Goal: Task Accomplishment & Management: Use online tool/utility

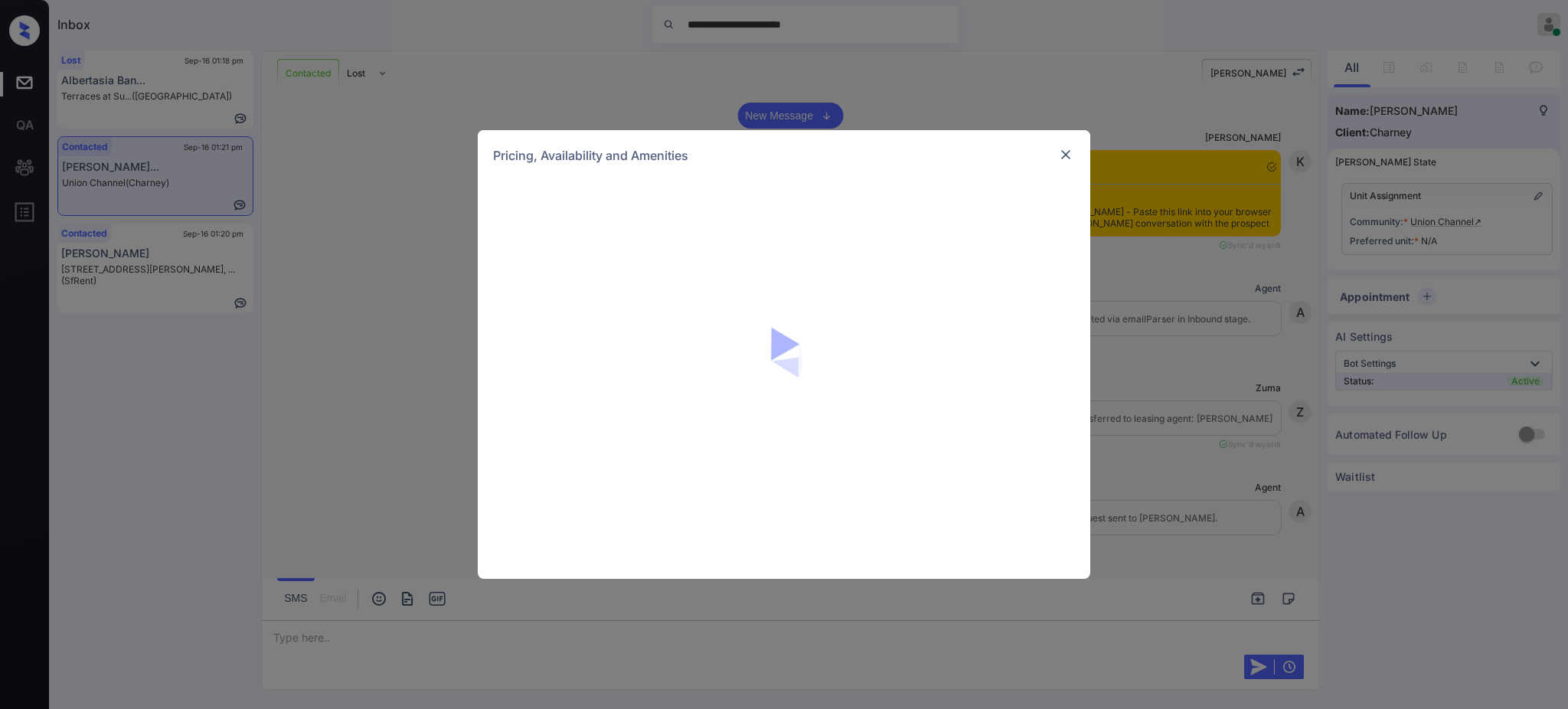
scroll to position [3555, 0]
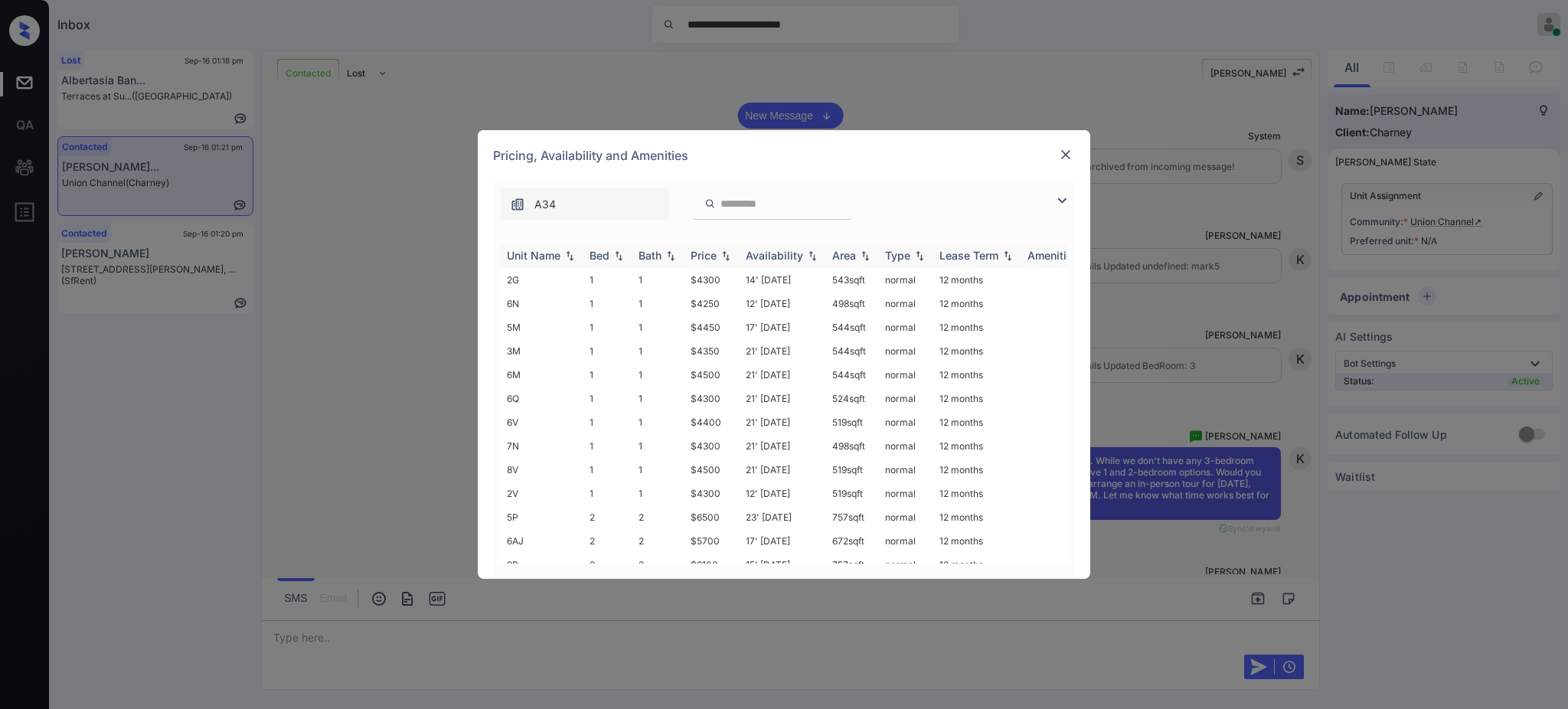
click at [598, 260] on div "Bed" at bounding box center [599, 255] width 20 height 13
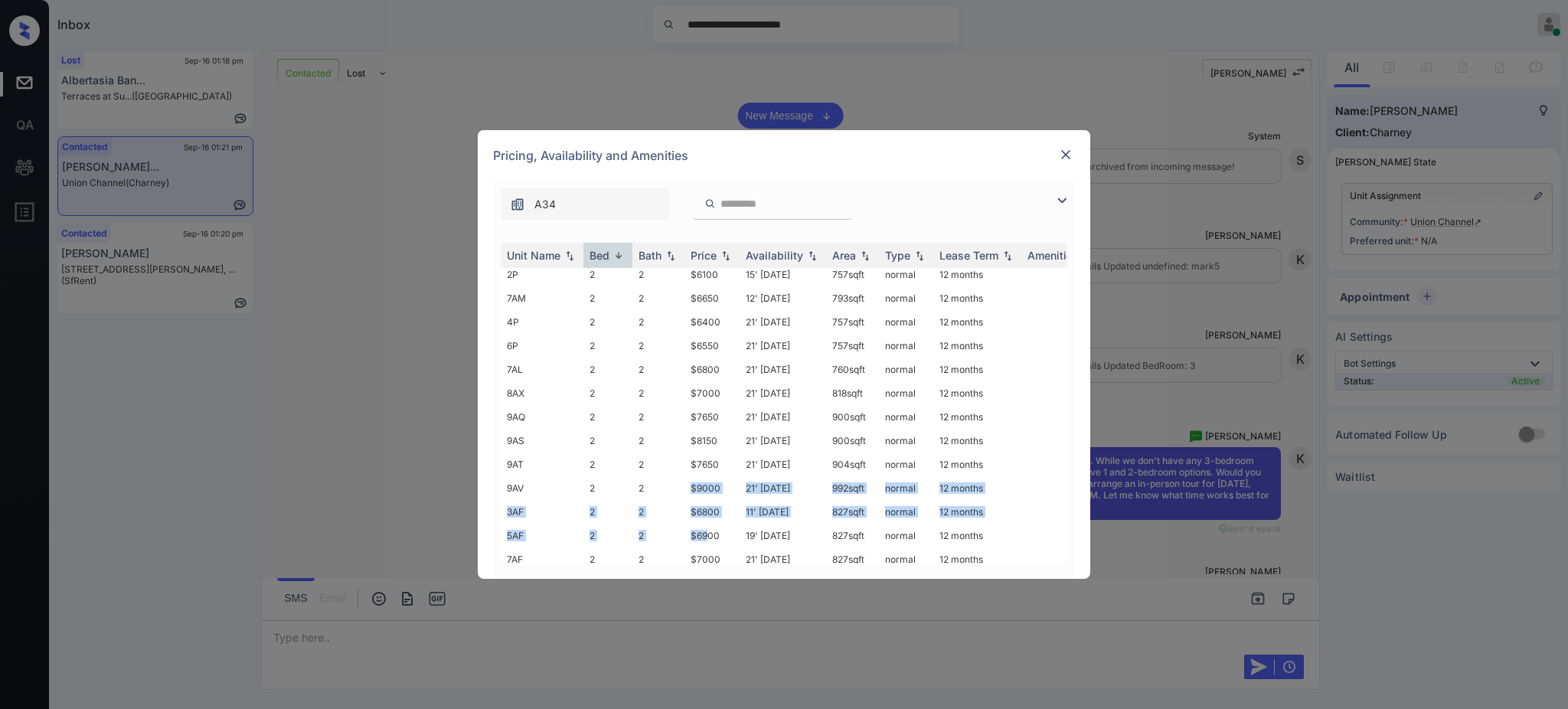
scroll to position [164, 0]
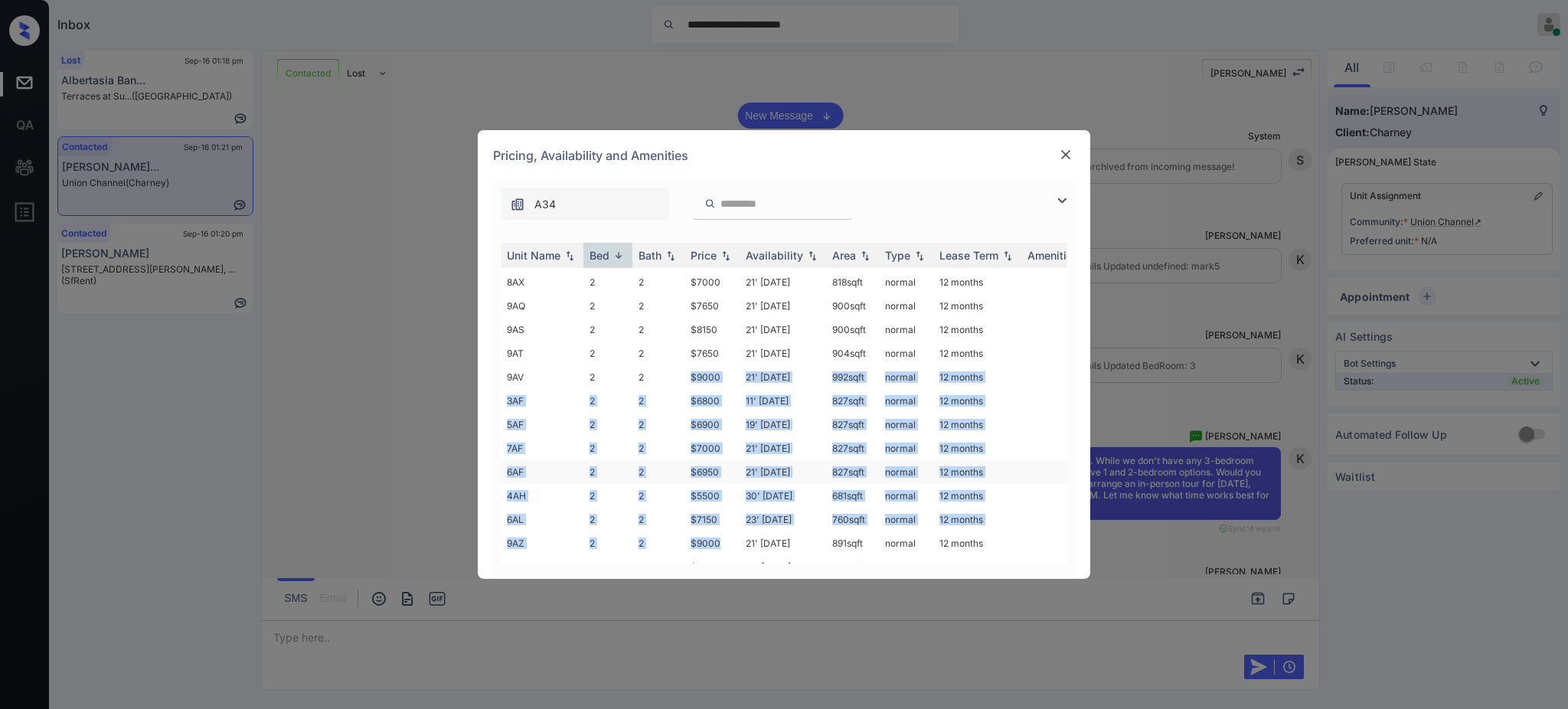
drag, startPoint x: 680, startPoint y: 534, endPoint x: 718, endPoint y: 538, distance: 38.2
click at [718, 538] on tbody "5P 2 2 $6500 23' May 25 757 sqft normal 12 months 6AJ 2 2 $5700 17' Jun 25 672 …" at bounding box center [901, 448] width 800 height 688
click at [712, 464] on td "$6950" at bounding box center [712, 472] width 55 height 24
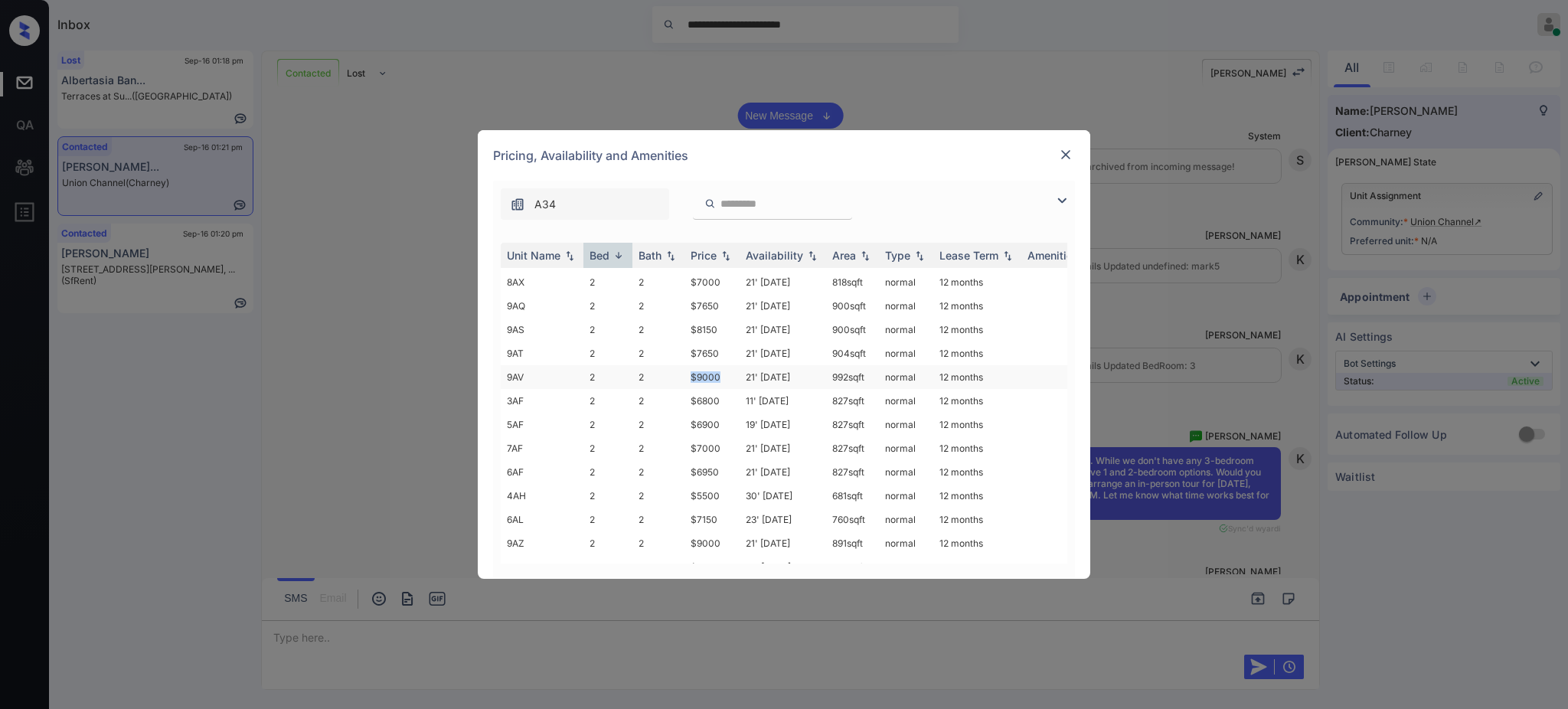
drag, startPoint x: 688, startPoint y: 377, endPoint x: 720, endPoint y: 378, distance: 32.0
click at [720, 378] on td "$9000" at bounding box center [712, 377] width 55 height 24
copy td "$9000"
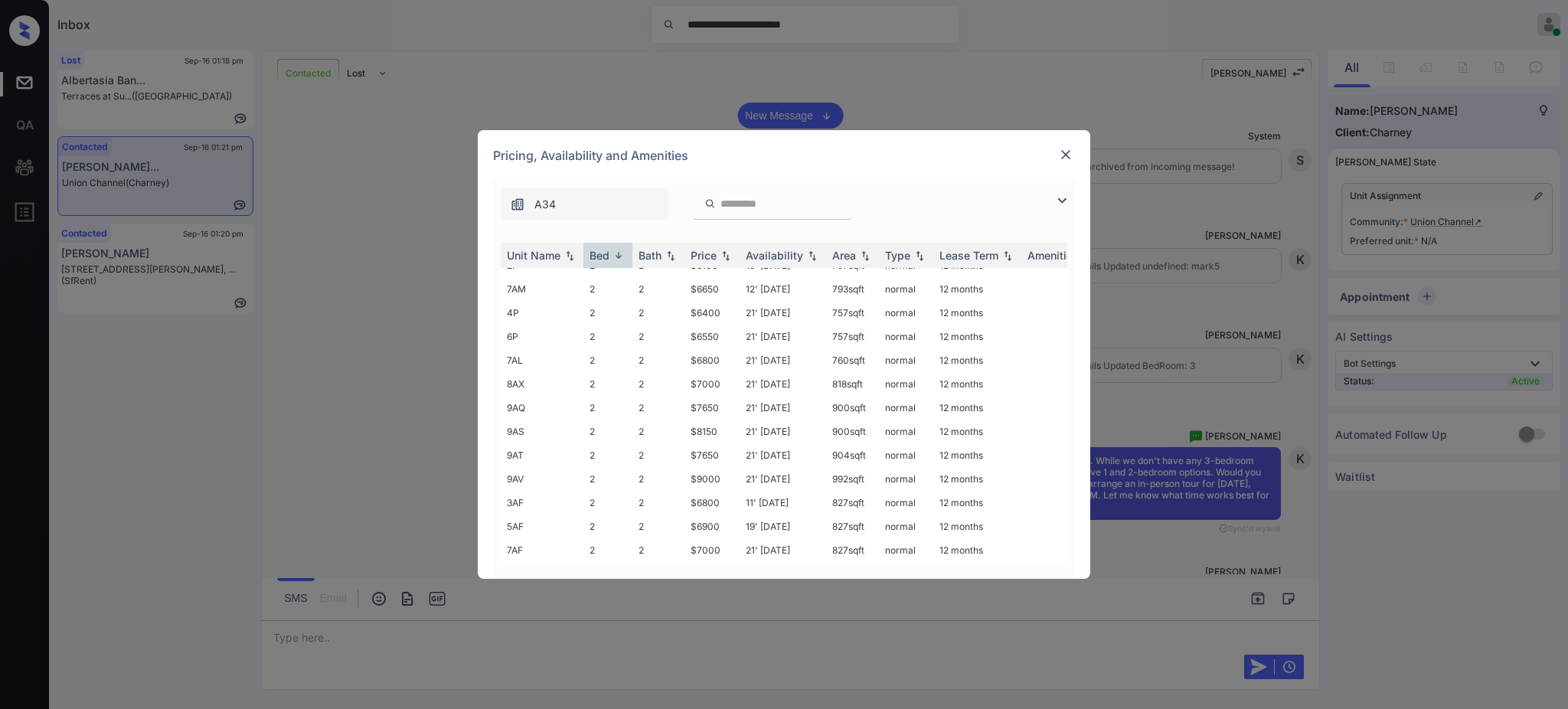
click at [1061, 162] on div at bounding box center [1065, 154] width 18 height 18
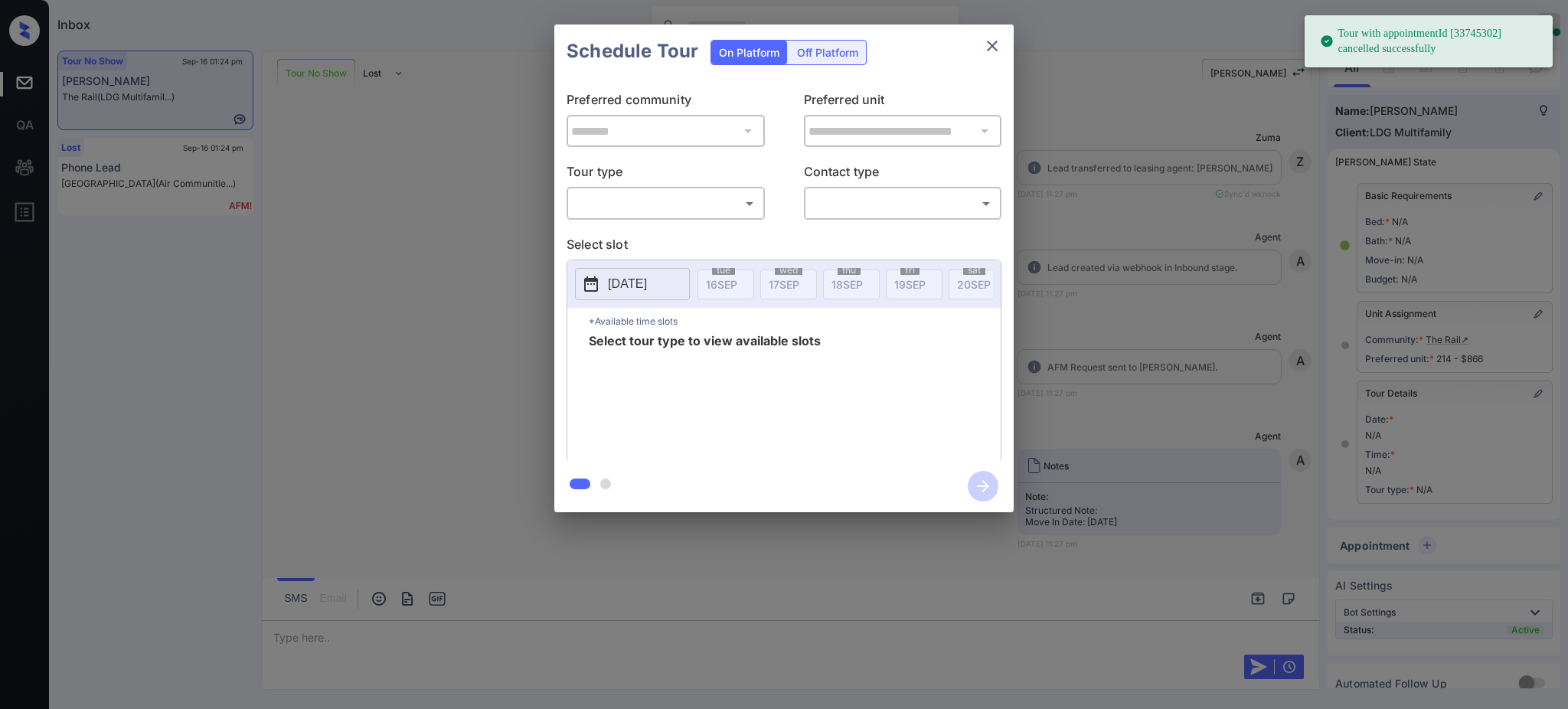
click at [712, 213] on body "Tour with appointmentId [33745302] cancelled successfully Inbox [PERSON_NAME] O…" at bounding box center [784, 354] width 1568 height 709
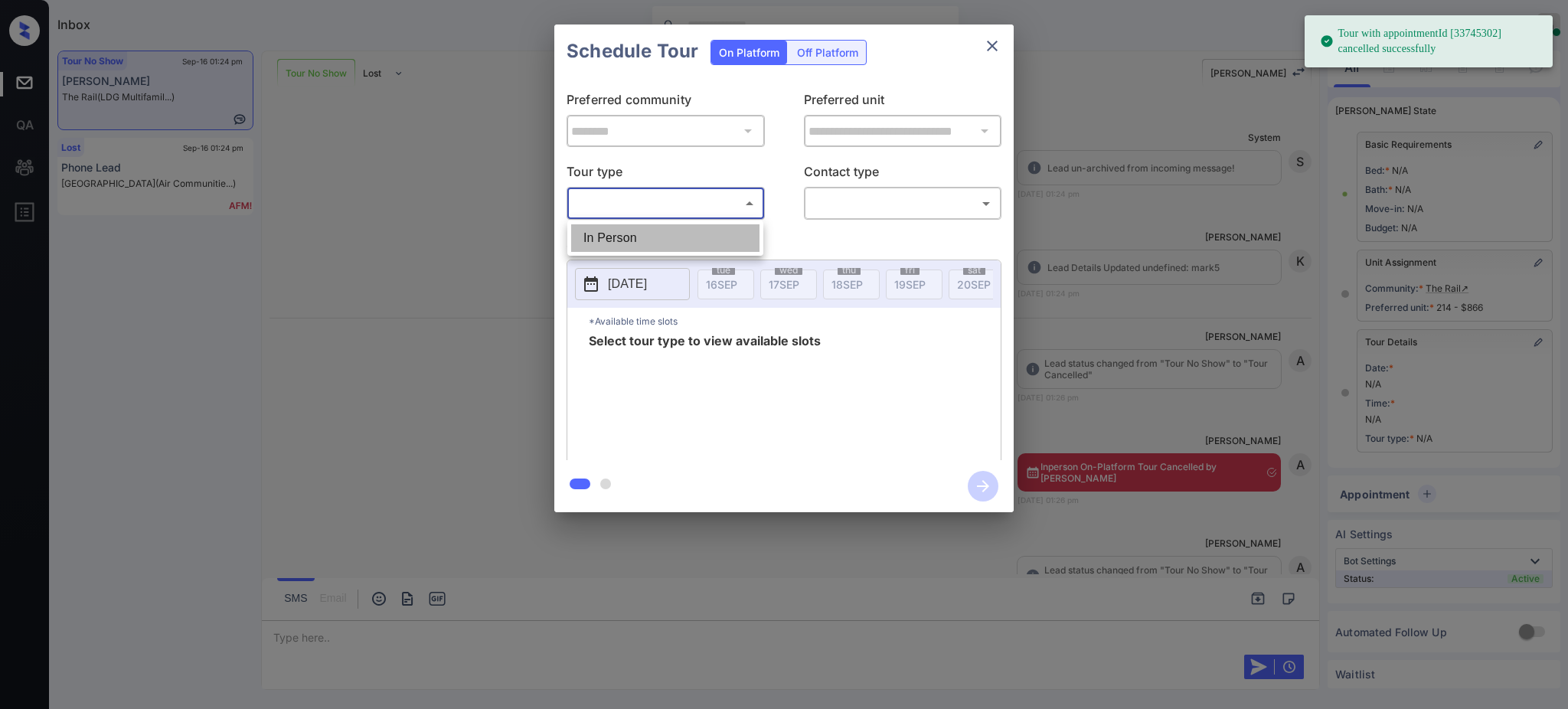
click at [666, 236] on li "In Person" at bounding box center [665, 238] width 188 height 28
type input "********"
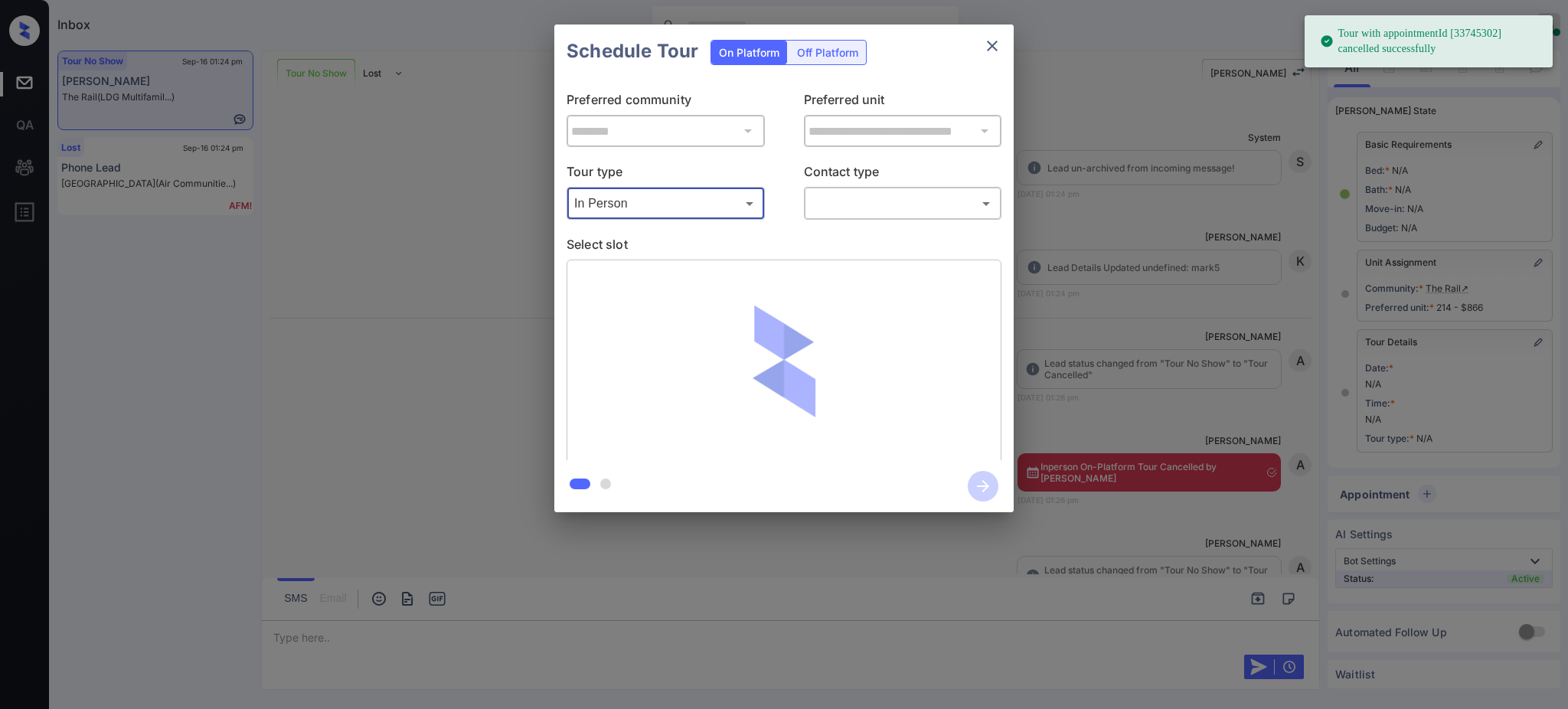
click at [839, 204] on body "Tour with appointmentId [33745302] cancelled successfully Inbox [PERSON_NAME] O…" at bounding box center [784, 354] width 1568 height 709
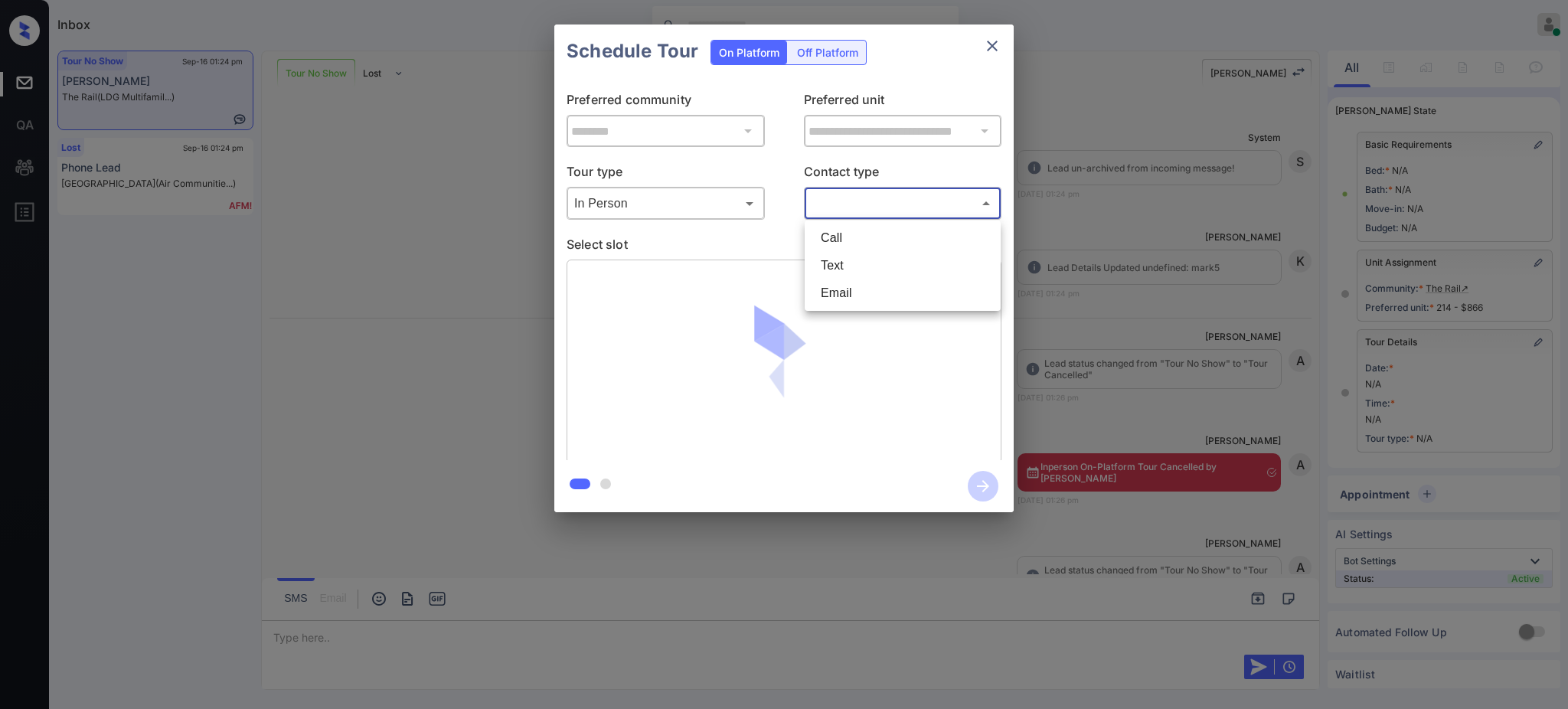
click at [825, 273] on li "Text" at bounding box center [903, 266] width 188 height 28
type input "****"
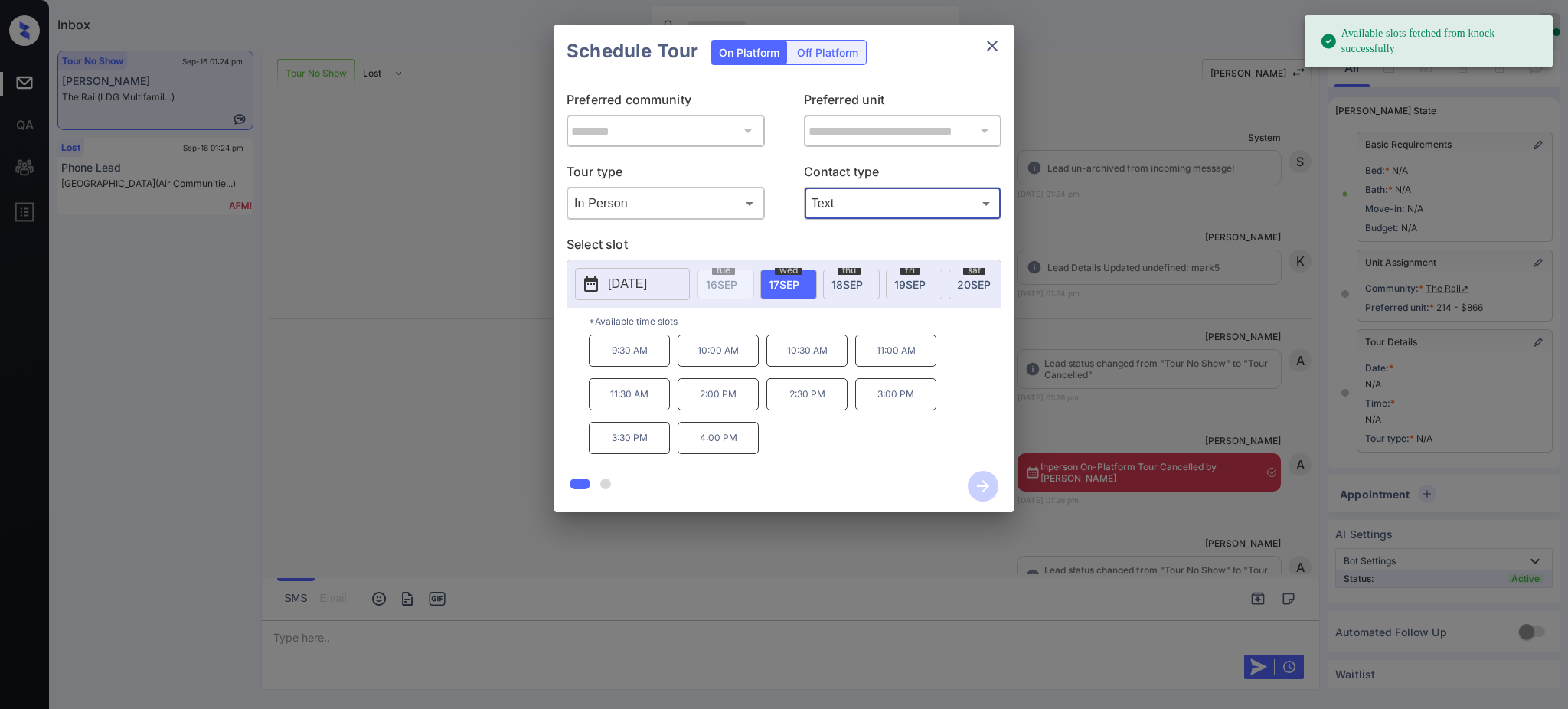
click at [800, 239] on p "Select slot" at bounding box center [784, 247] width 435 height 25
click at [775, 282] on span "[DATE]" at bounding box center [784, 285] width 31 height 13
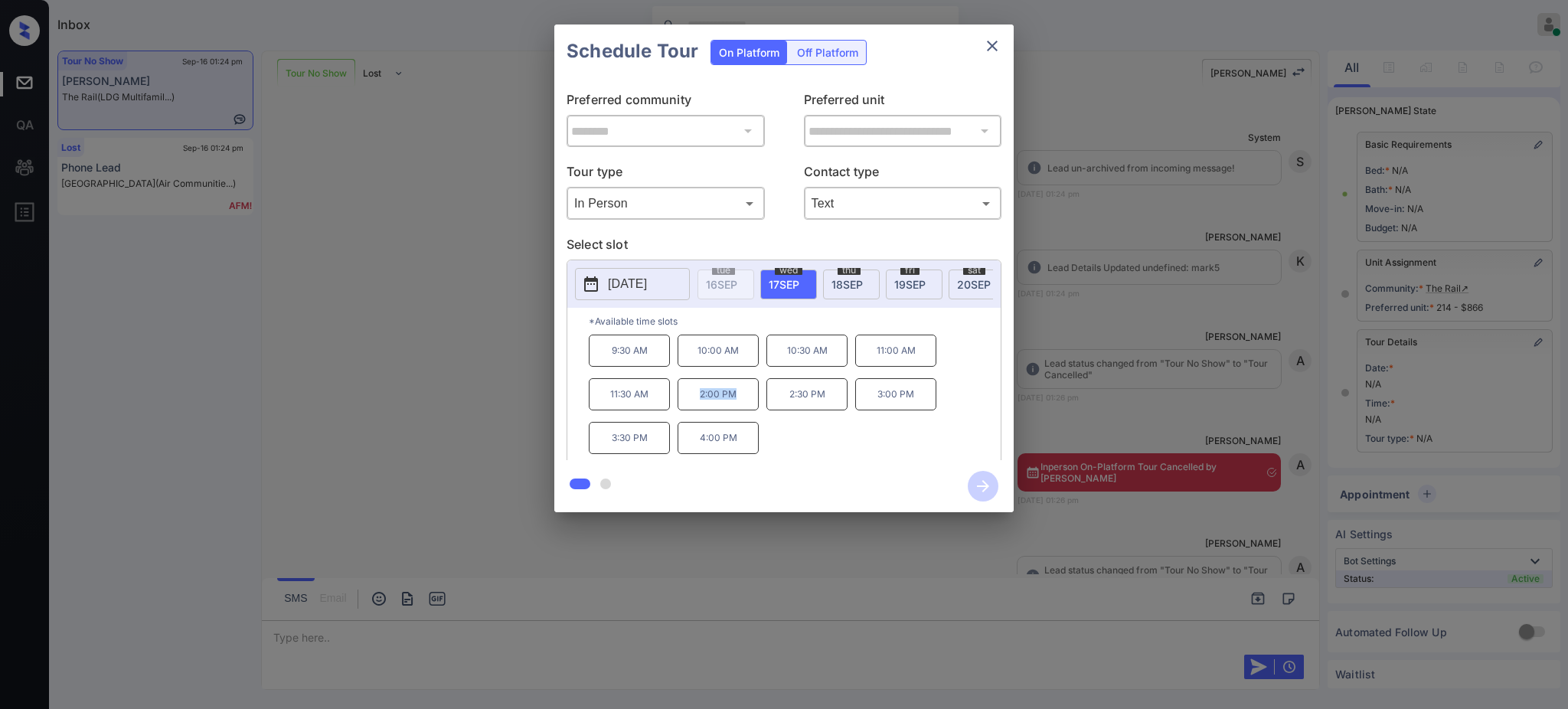
drag, startPoint x: 699, startPoint y: 409, endPoint x: 798, endPoint y: 376, distance: 104.4
type textarea "*******"
click at [744, 405] on p "2:00 PM" at bounding box center [718, 394] width 81 height 32
copy p "2:00 PM"
click at [994, 52] on icon "close" at bounding box center [992, 46] width 18 height 18
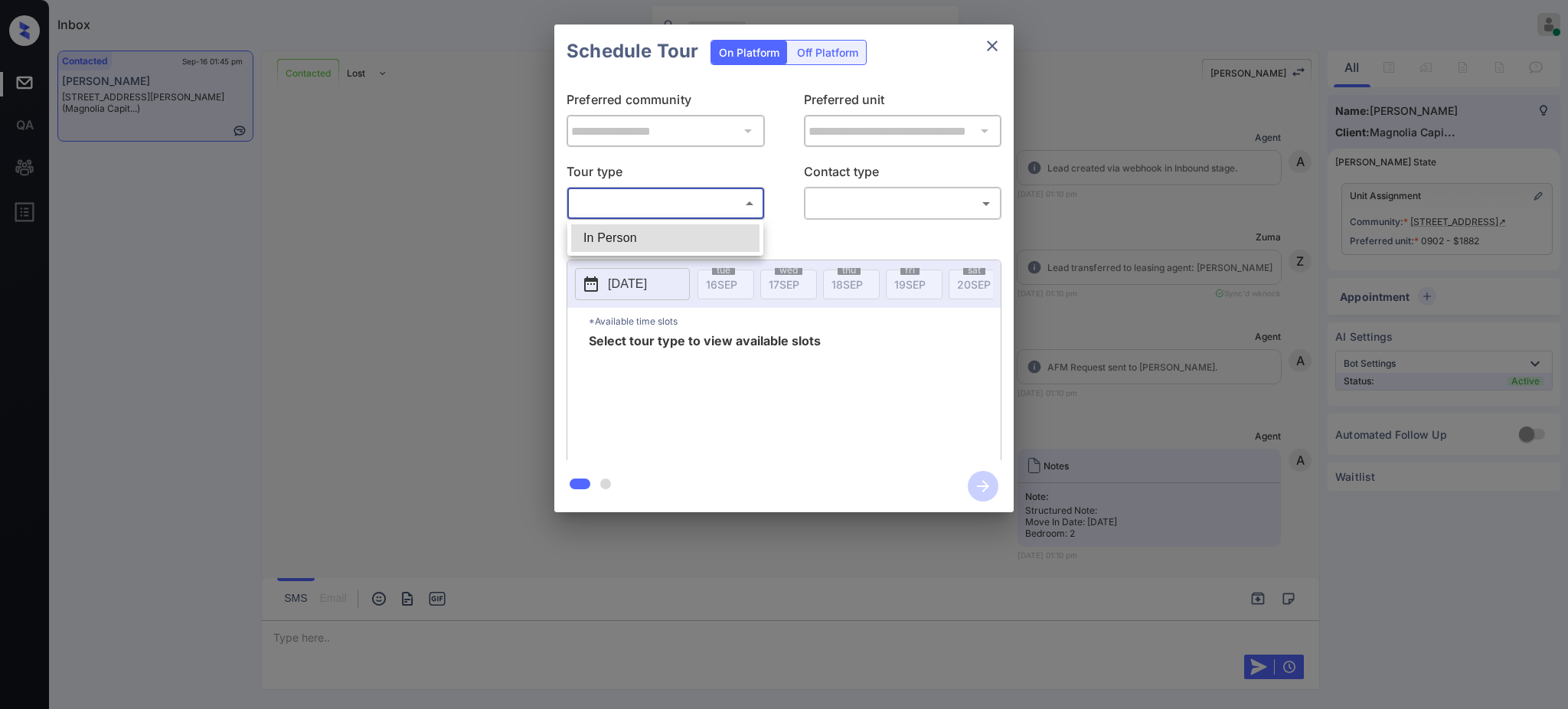
scroll to position [1423, 0]
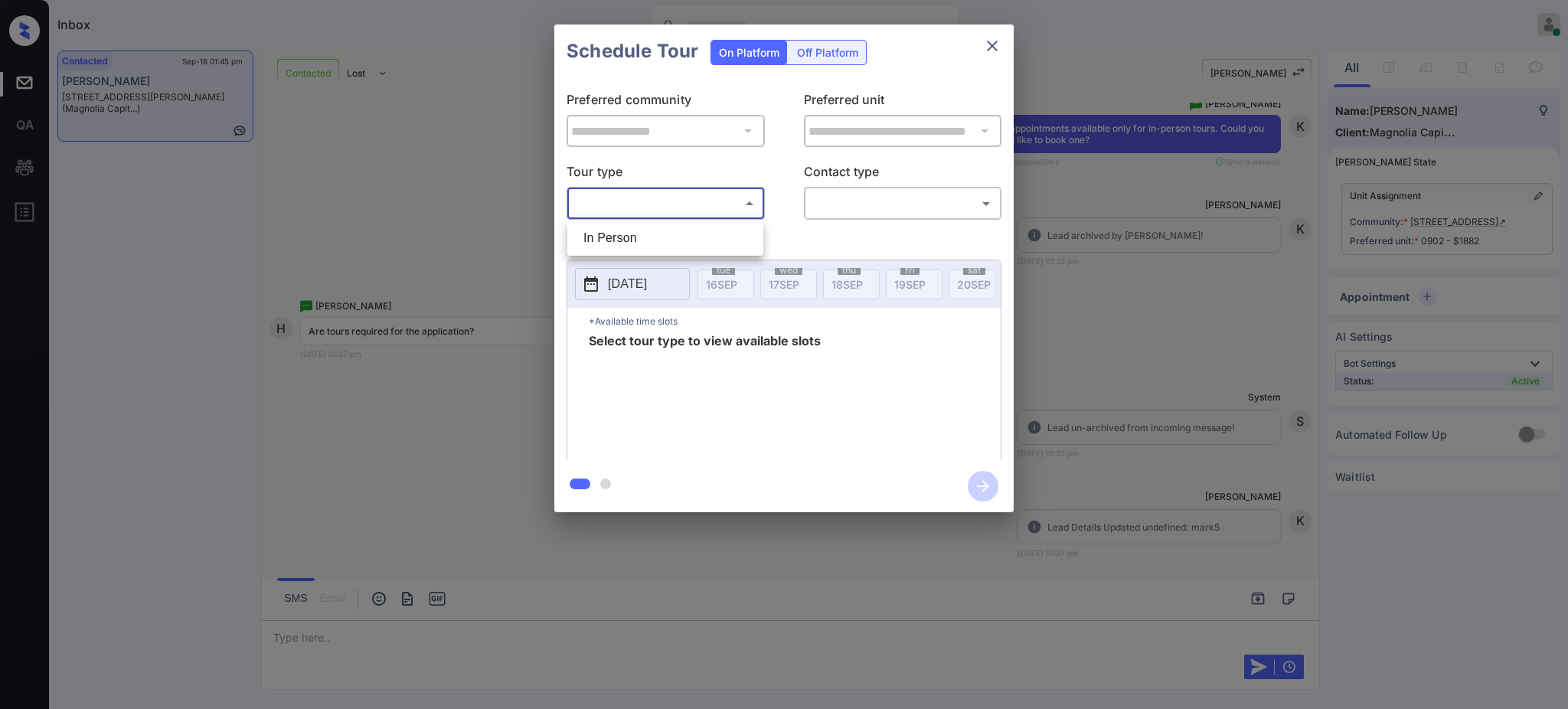
click at [1001, 46] on div at bounding box center [784, 354] width 1568 height 709
click at [997, 45] on icon "close" at bounding box center [992, 46] width 18 height 18
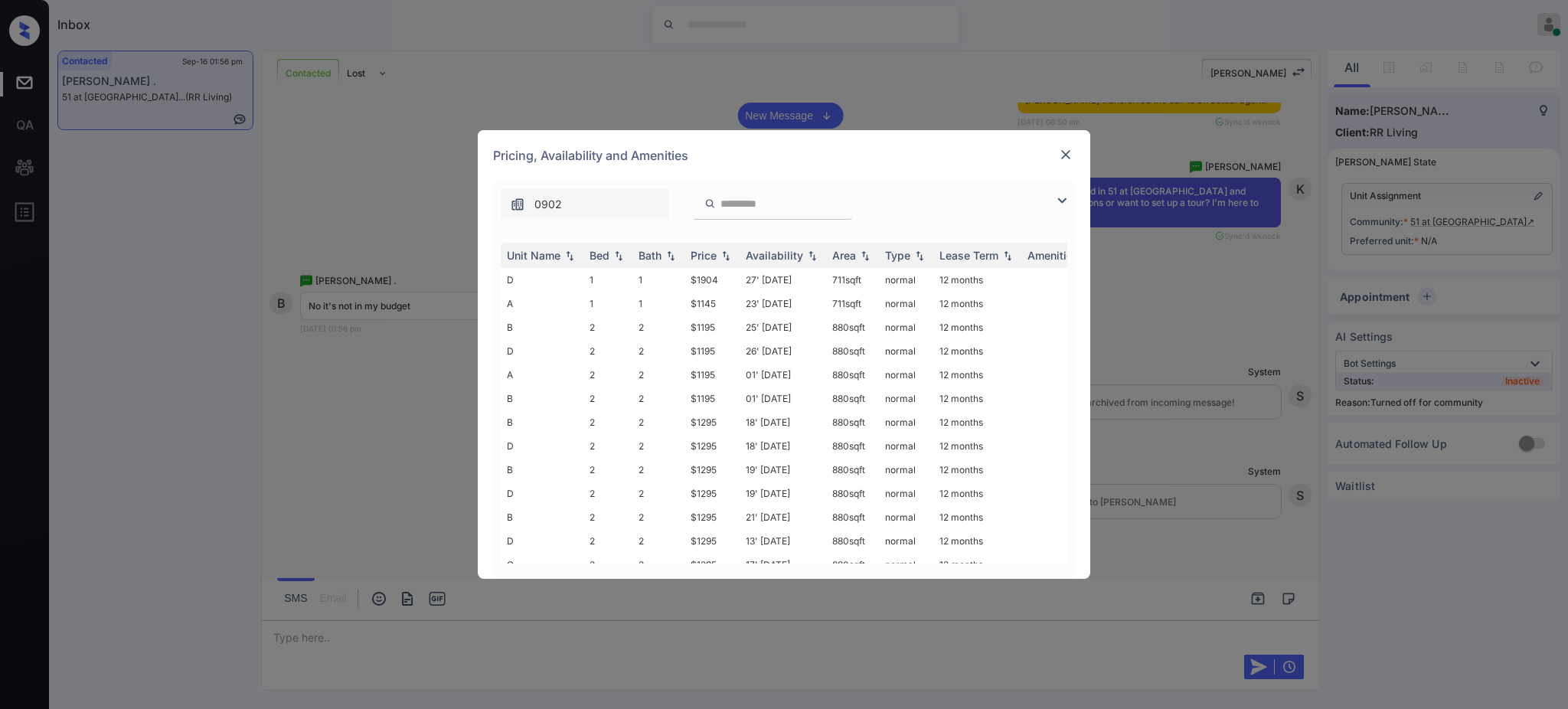
click at [1078, 156] on div "Pricing, Availability and Amenities" at bounding box center [784, 156] width 612 height 51
click at [1069, 159] on img at bounding box center [1065, 154] width 15 height 15
